Goal: Transaction & Acquisition: Subscribe to service/newsletter

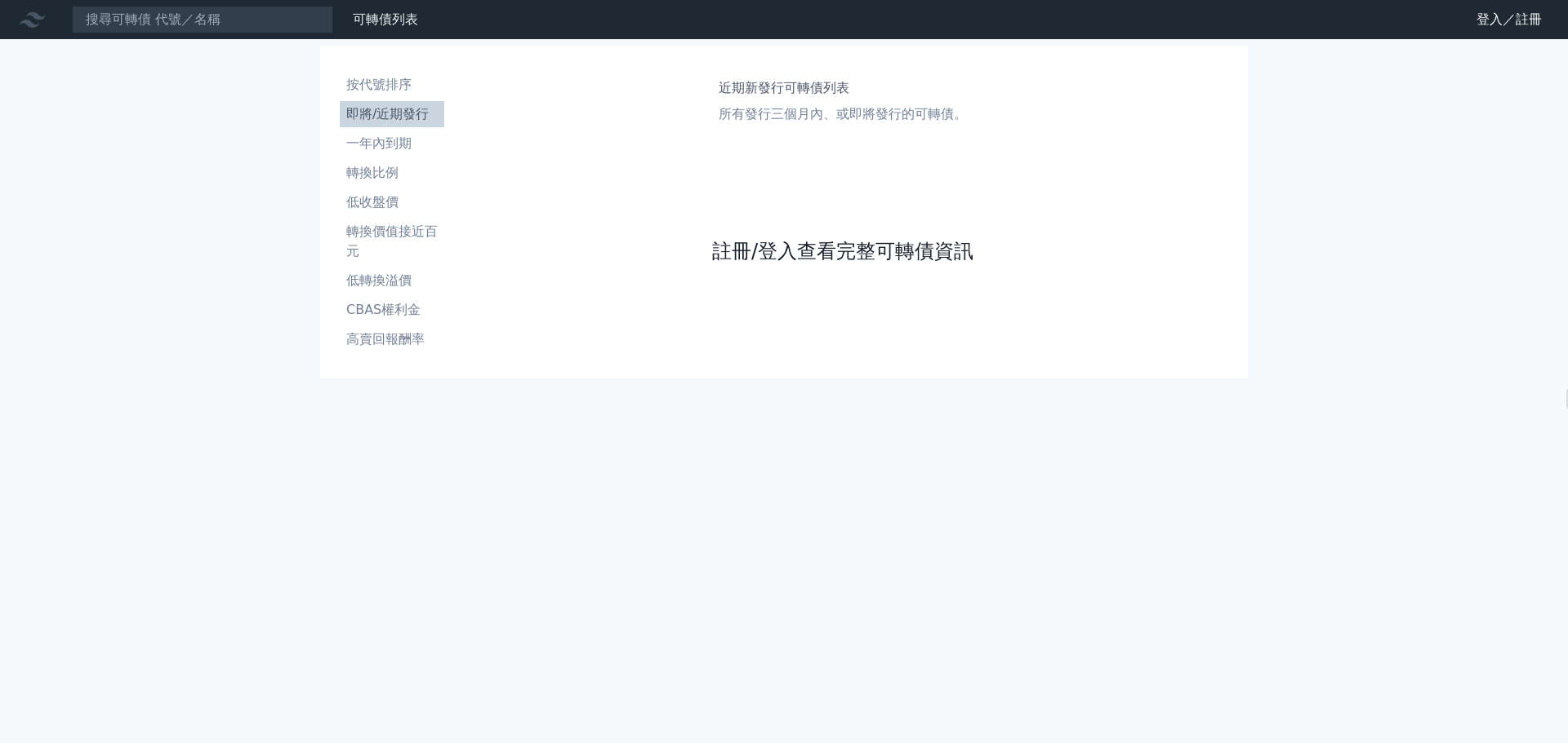
click at [816, 247] on link "註冊/登入查看完整可轉債資訊" at bounding box center [842, 252] width 261 height 27
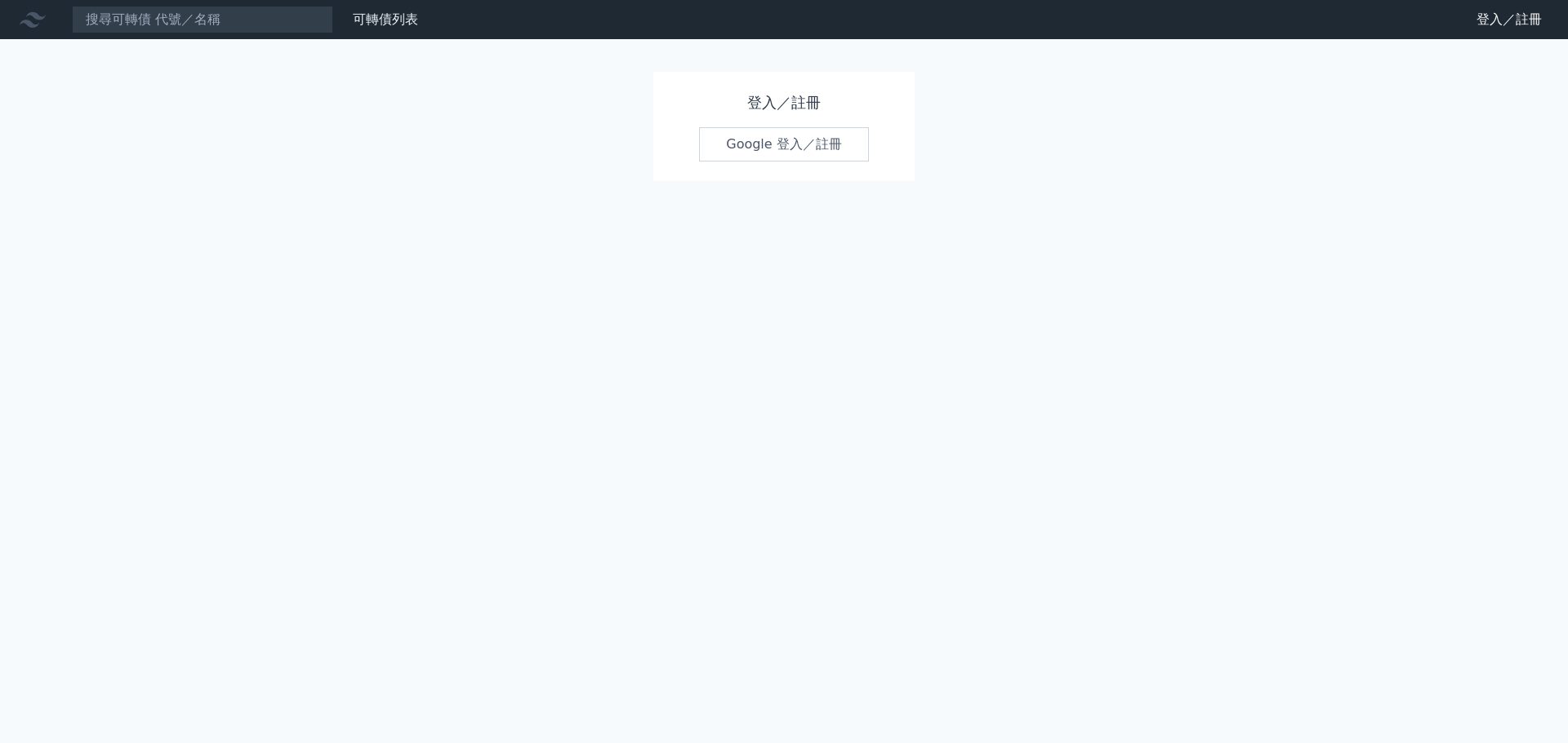
click at [799, 141] on link "Google 登入／註冊" at bounding box center [783, 144] width 170 height 34
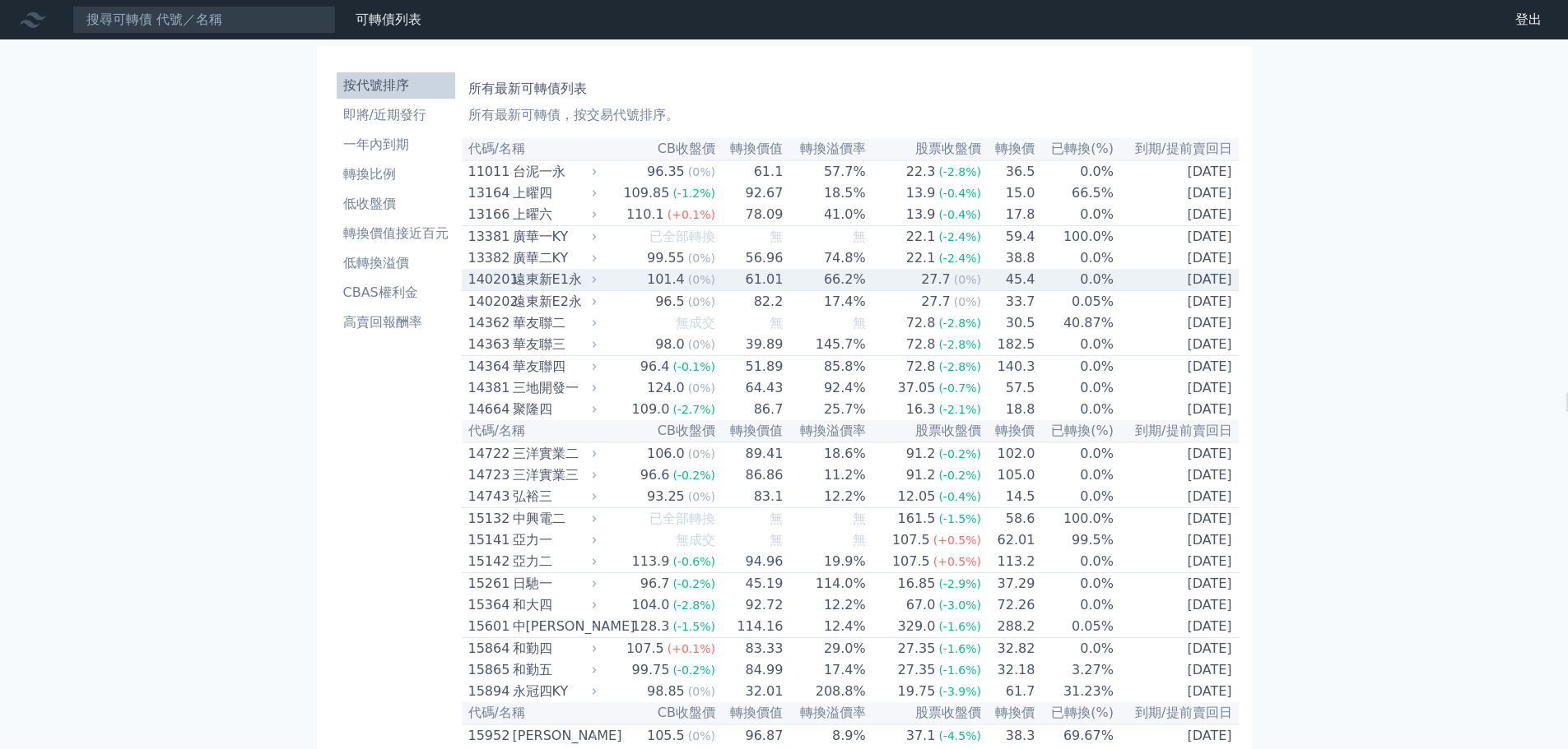
scroll to position [4120, 0]
